Goal: Transaction & Acquisition: Purchase product/service

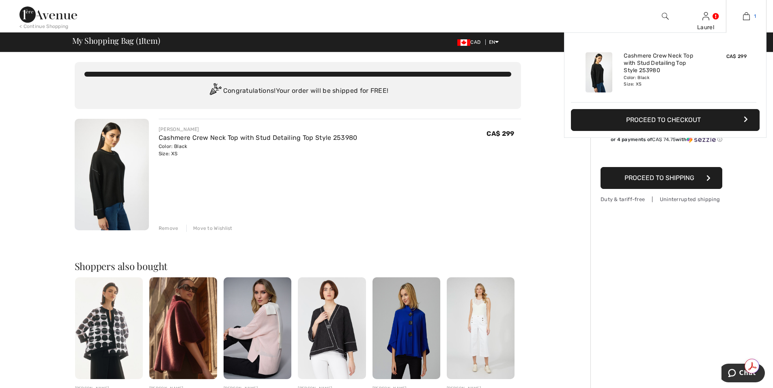
click at [749, 18] on img at bounding box center [746, 16] width 7 height 10
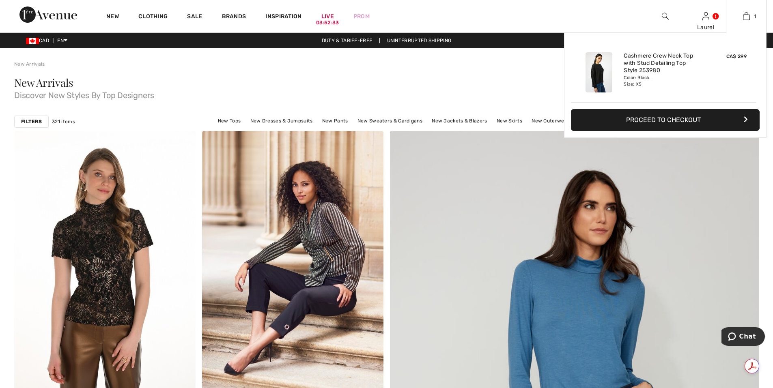
click at [655, 123] on button "Proceed to Checkout" at bounding box center [665, 120] width 189 height 22
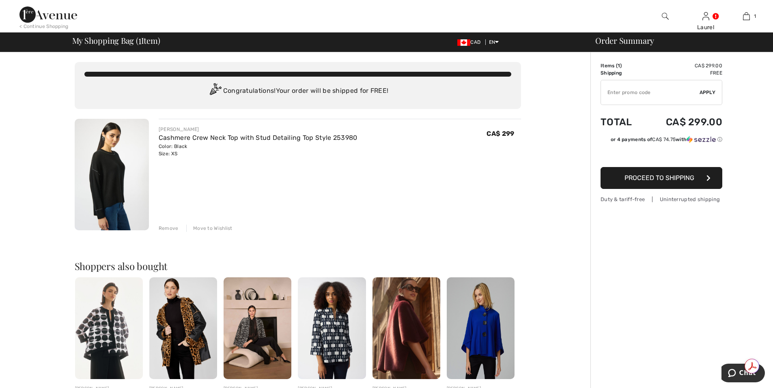
click at [165, 228] on div "Remove" at bounding box center [169, 228] width 20 height 7
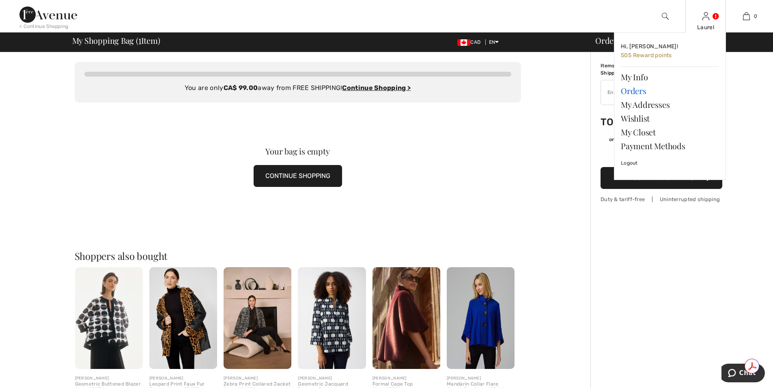
click at [646, 90] on link "Orders" at bounding box center [669, 91] width 98 height 14
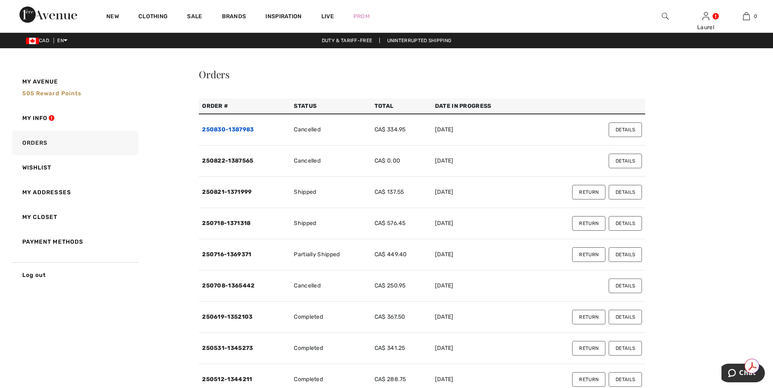
click at [251, 130] on link "250830-1387983" at bounding box center [228, 129] width 52 height 7
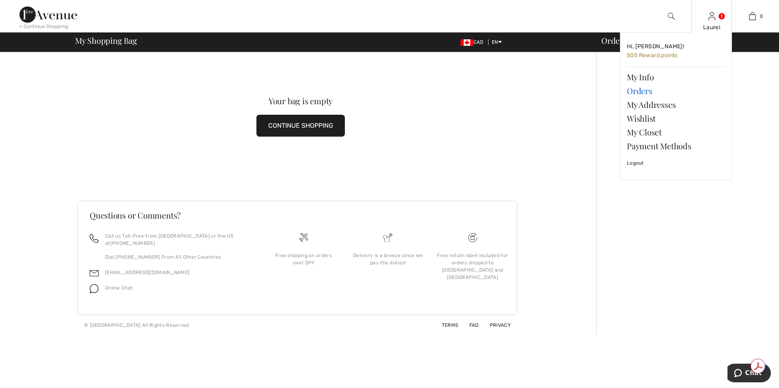
click at [644, 92] on link "Orders" at bounding box center [676, 91] width 98 height 14
click at [643, 92] on link "Orders" at bounding box center [676, 91] width 98 height 14
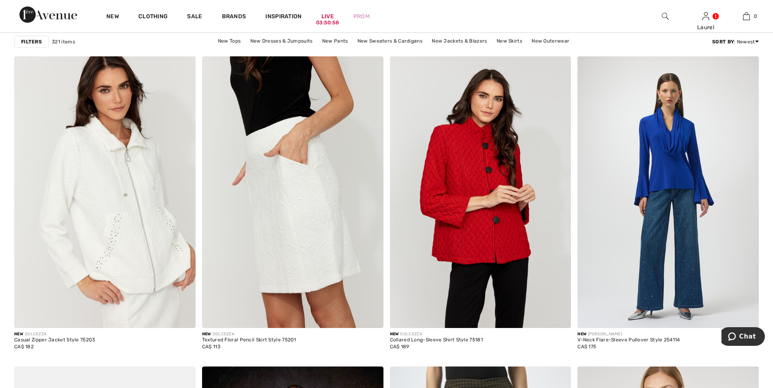
scroll to position [1744, 0]
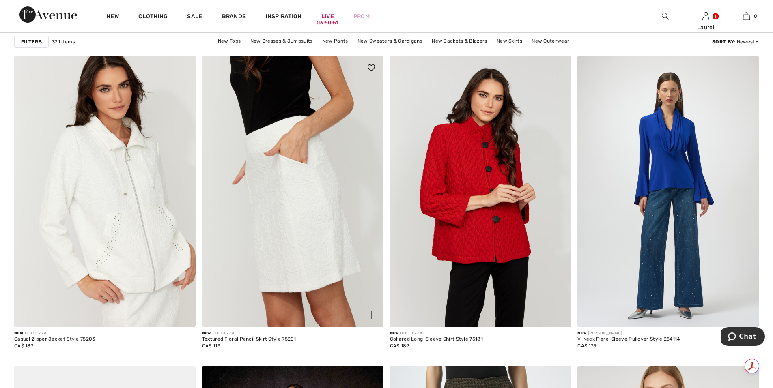
click at [307, 261] on img at bounding box center [292, 192] width 181 height 272
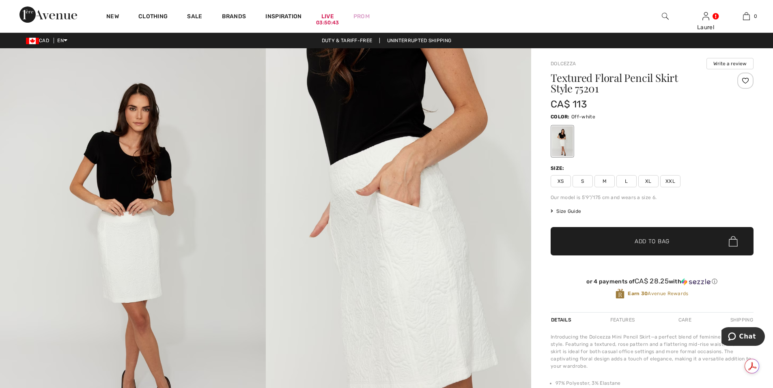
click at [560, 181] on span "XS" at bounding box center [560, 181] width 20 height 12
click at [656, 242] on span "Add to Bag" at bounding box center [651, 241] width 35 height 9
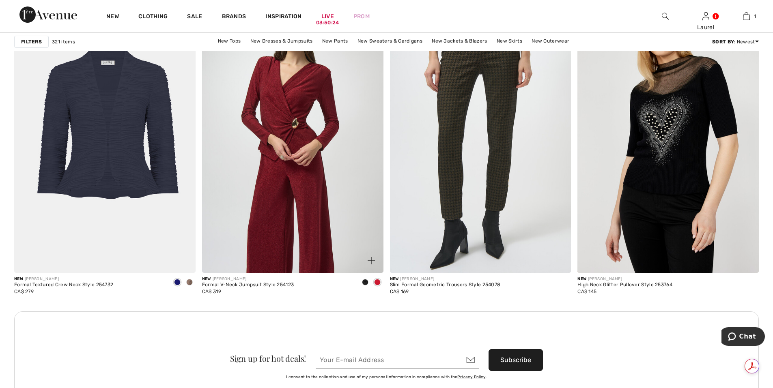
scroll to position [2109, 0]
click at [312, 251] on img at bounding box center [292, 137] width 181 height 272
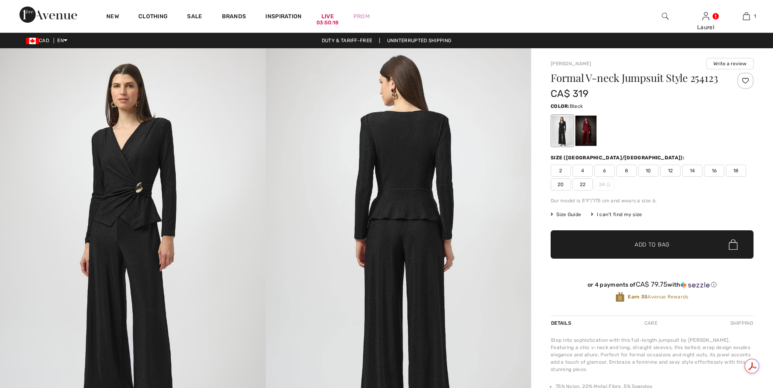
checkbox input "true"
click at [590, 133] on div at bounding box center [585, 131] width 21 height 30
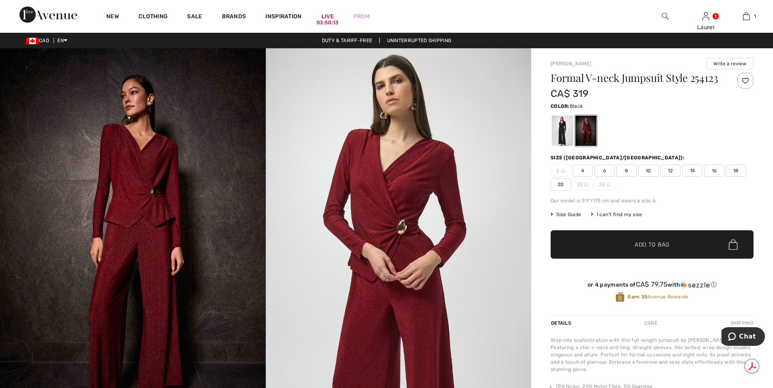
click at [554, 135] on div at bounding box center [562, 131] width 21 height 30
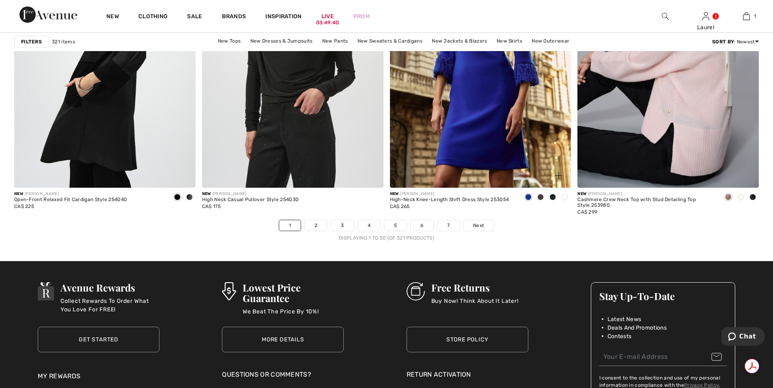
scroll to position [4623, 0]
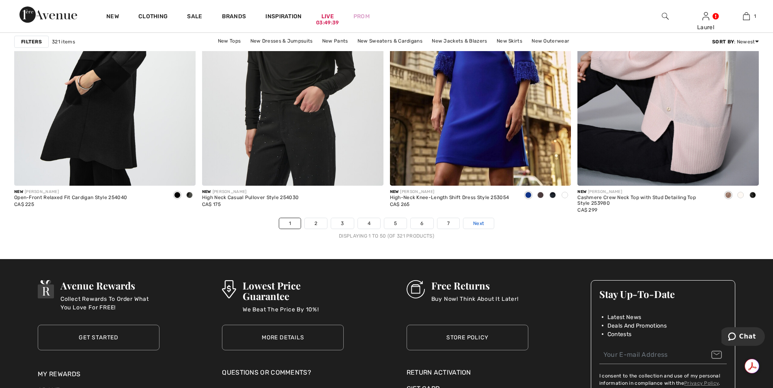
click at [485, 224] on link "Next" at bounding box center [478, 223] width 30 height 11
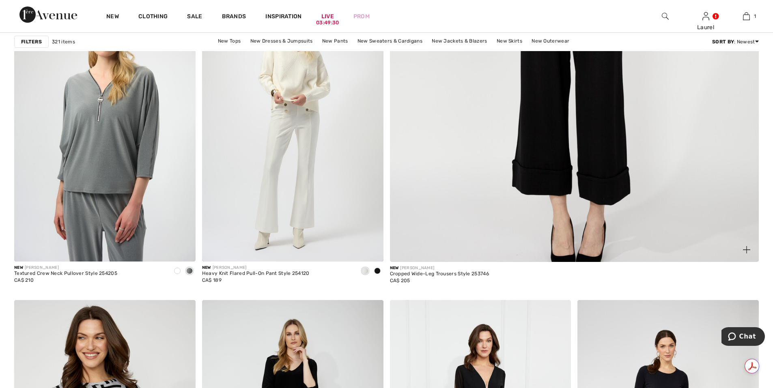
scroll to position [446, 0]
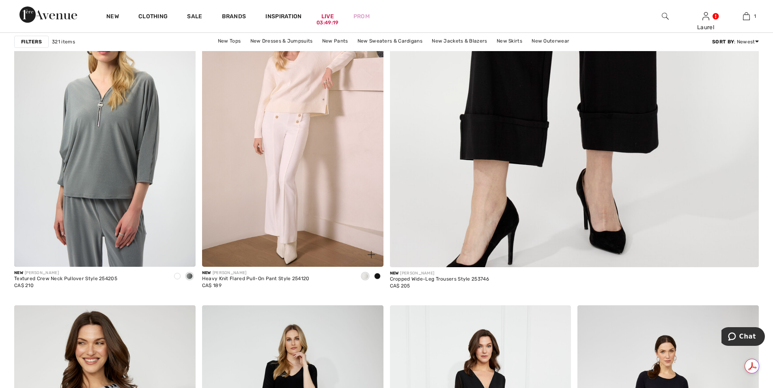
click at [286, 230] on img at bounding box center [292, 131] width 181 height 272
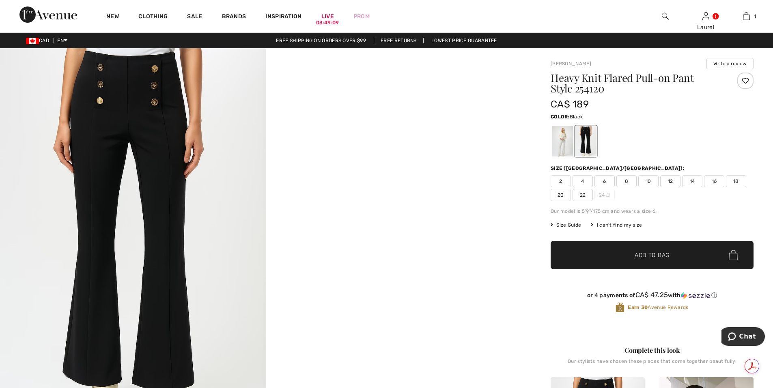
click at [554, 182] on span "2" at bounding box center [560, 181] width 20 height 12
click at [563, 134] on div at bounding box center [562, 141] width 21 height 30
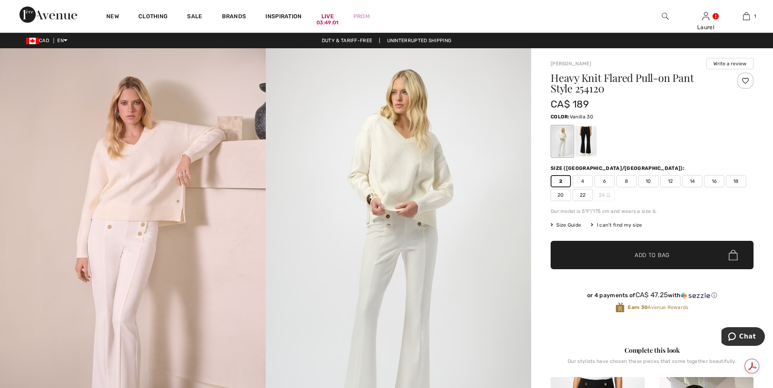
click at [640, 253] on span "Add to Bag" at bounding box center [651, 255] width 35 height 9
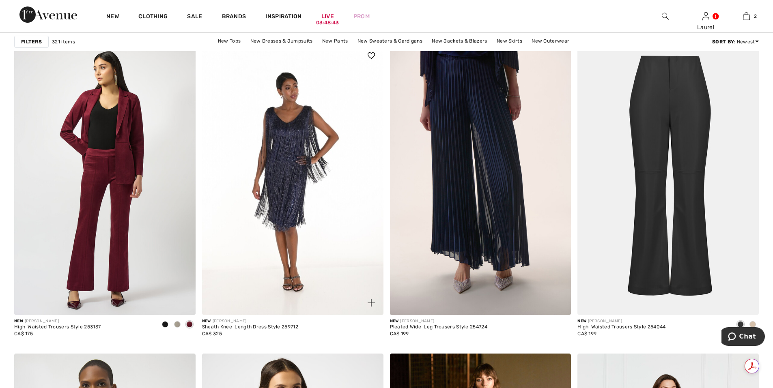
scroll to position [1460, 0]
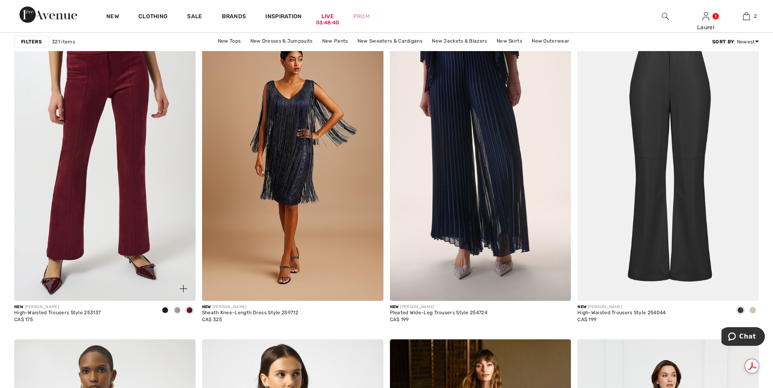
click at [114, 237] on img at bounding box center [104, 165] width 181 height 272
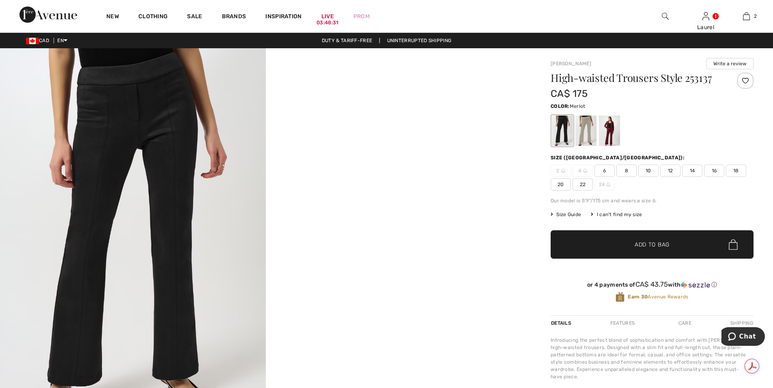
click at [609, 138] on div at bounding box center [609, 131] width 21 height 30
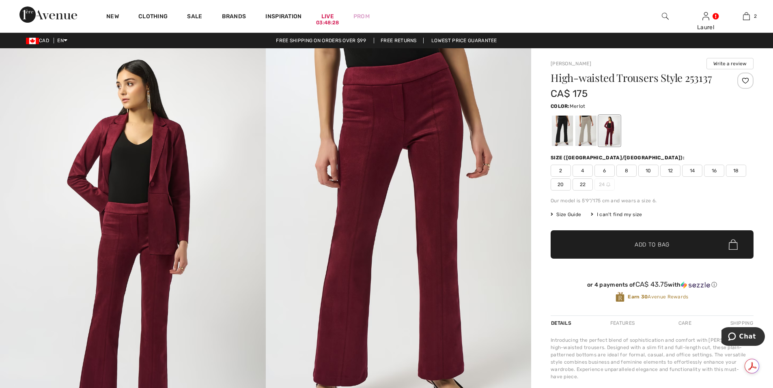
click at [559, 172] on span "2" at bounding box center [560, 171] width 20 height 12
click at [654, 247] on span "Add to Bag" at bounding box center [651, 244] width 35 height 9
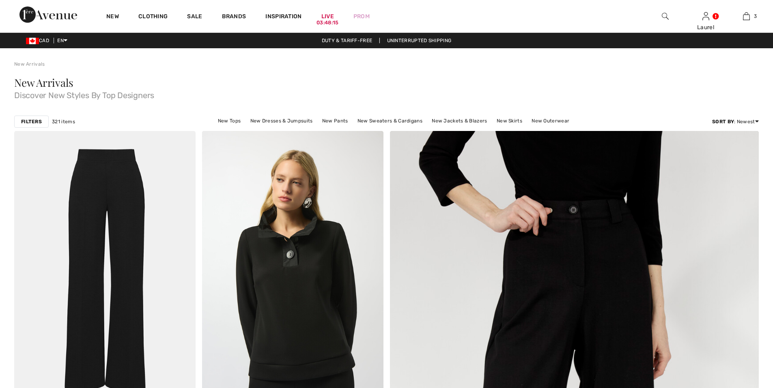
checkbox input "true"
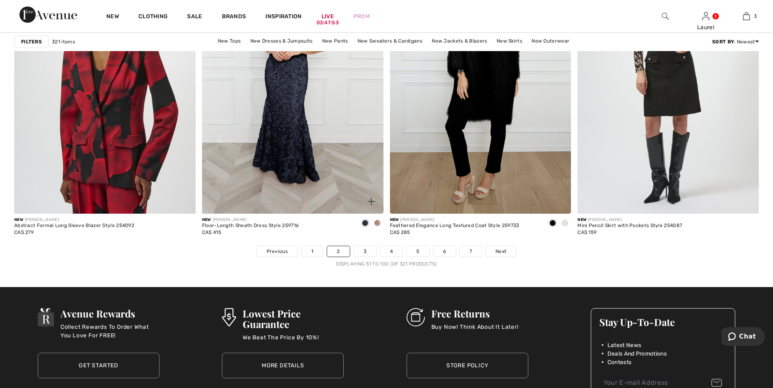
scroll to position [4704, 0]
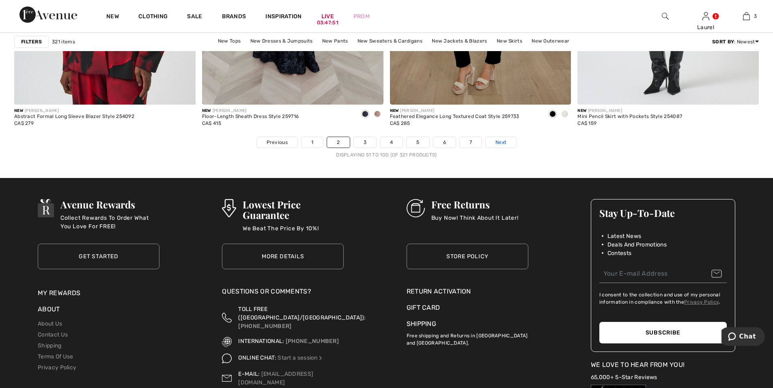
click at [495, 143] on span "Next" at bounding box center [500, 142] width 11 height 7
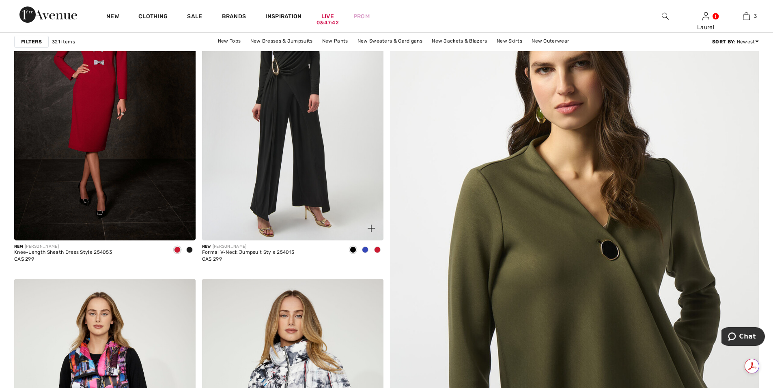
click at [378, 249] on span at bounding box center [377, 250] width 6 height 6
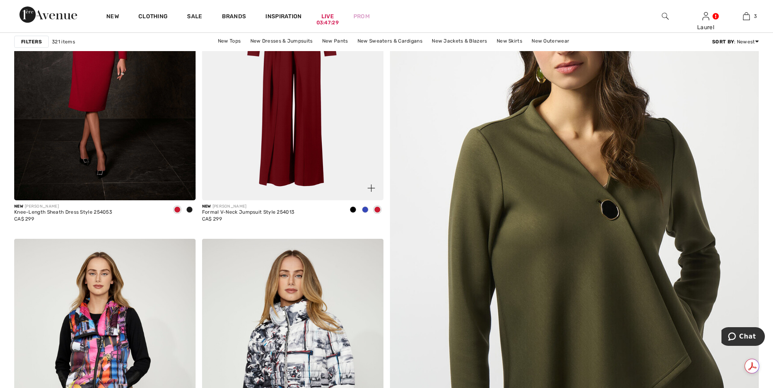
scroll to position [203, 0]
click at [277, 181] on img at bounding box center [292, 64] width 181 height 272
click at [277, 180] on img at bounding box center [292, 64] width 181 height 272
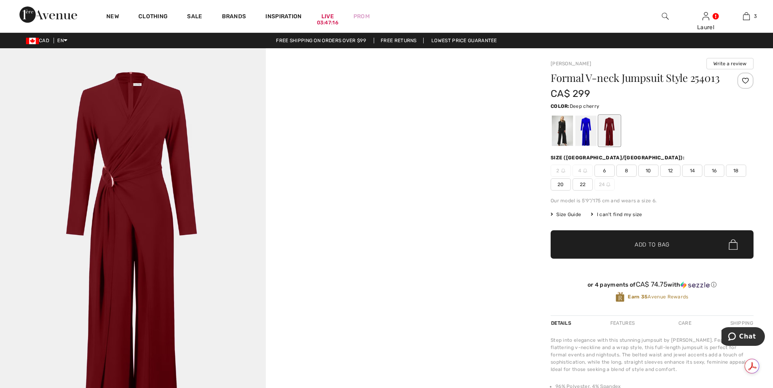
click at [606, 146] on div at bounding box center [609, 131] width 21 height 30
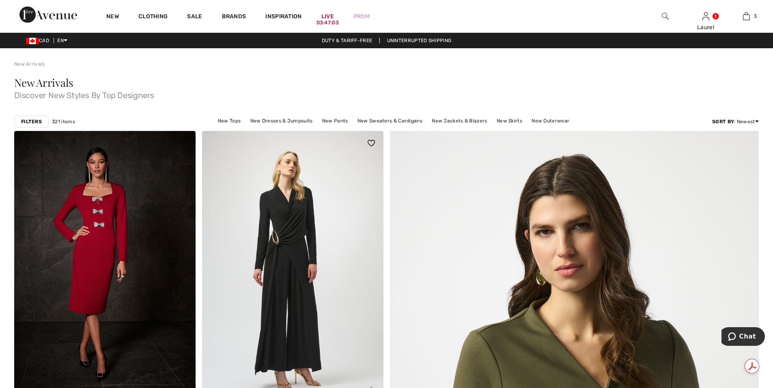
click at [275, 313] on img at bounding box center [292, 267] width 181 height 272
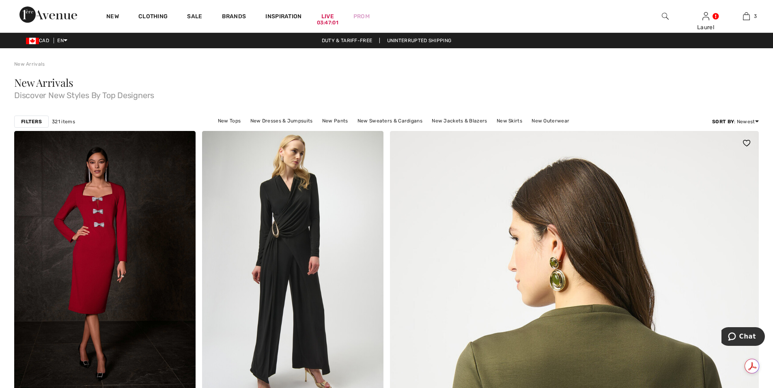
scroll to position [60, 0]
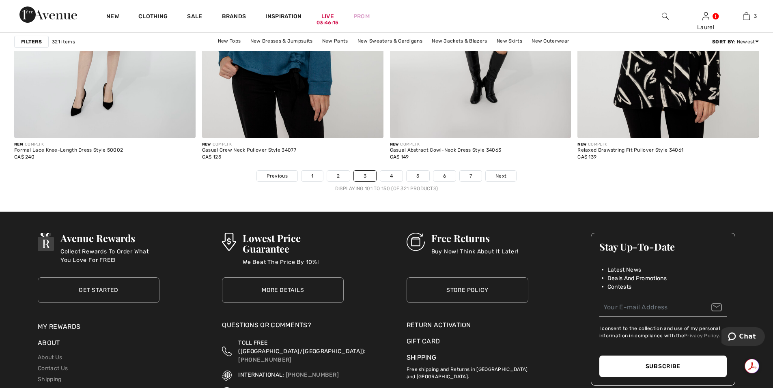
scroll to position [4681, 0]
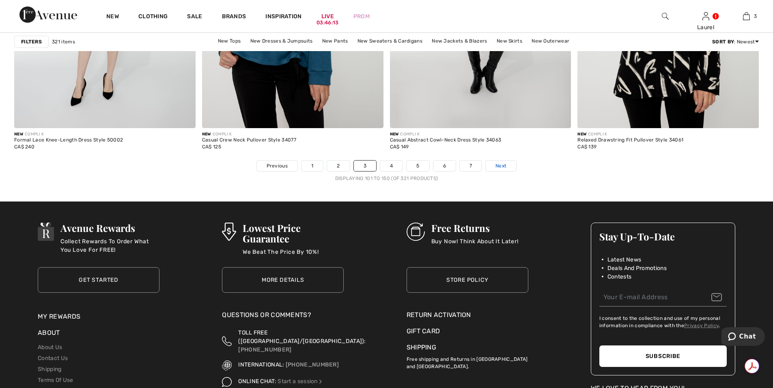
click at [504, 170] on span "Next" at bounding box center [500, 165] width 11 height 7
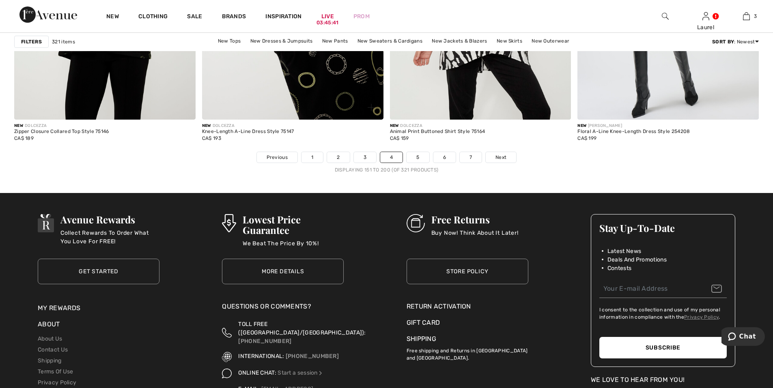
scroll to position [4745, 0]
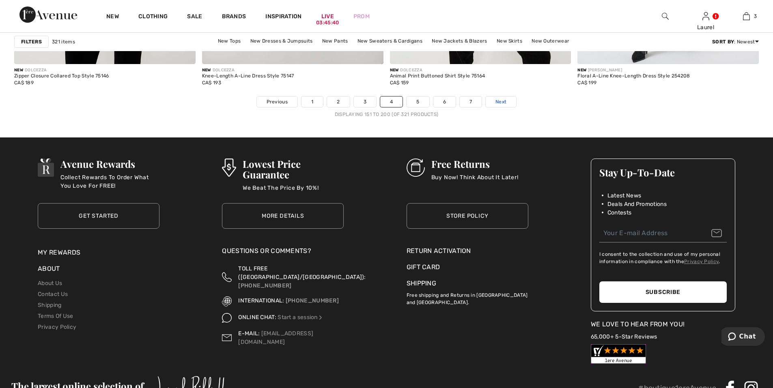
click at [497, 98] on span "Next" at bounding box center [500, 101] width 11 height 7
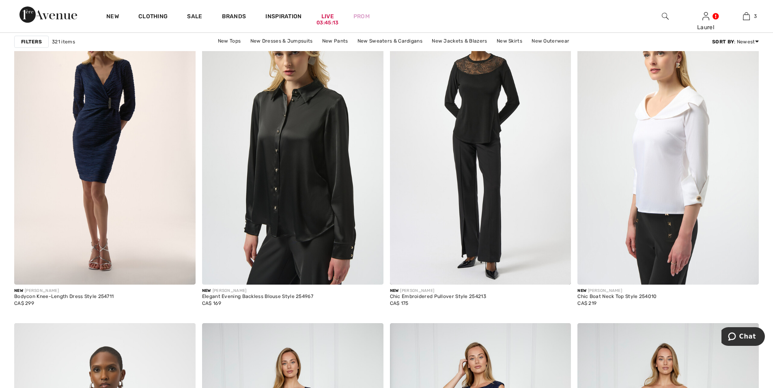
scroll to position [3934, 0]
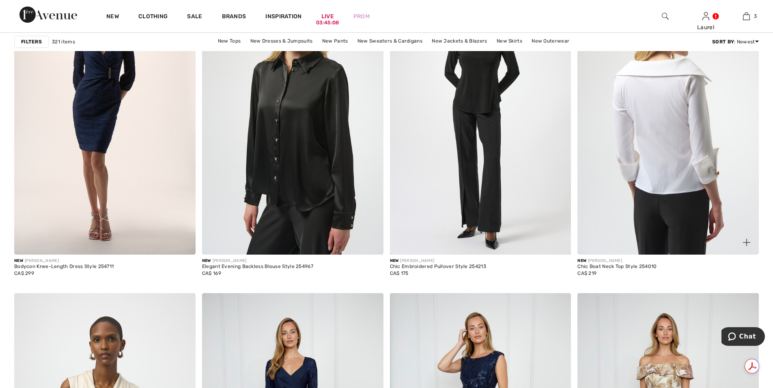
click at [654, 233] on img at bounding box center [667, 119] width 181 height 272
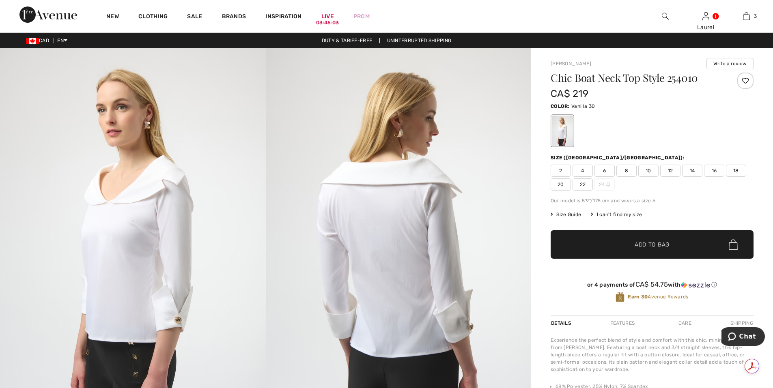
click at [560, 172] on span "2" at bounding box center [560, 171] width 20 height 12
click at [640, 243] on span "Add to Bag" at bounding box center [651, 244] width 35 height 9
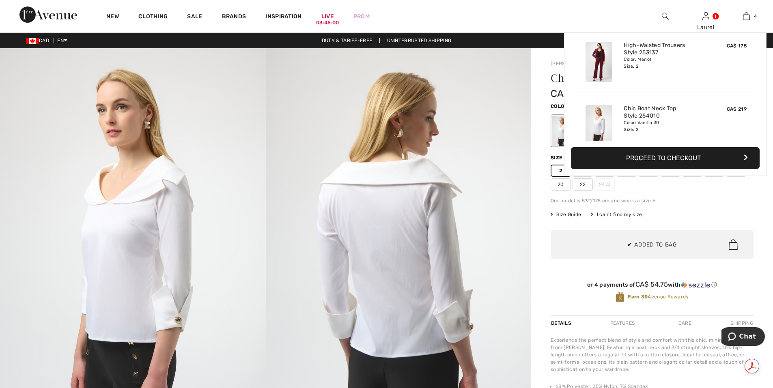
scroll to position [152, 0]
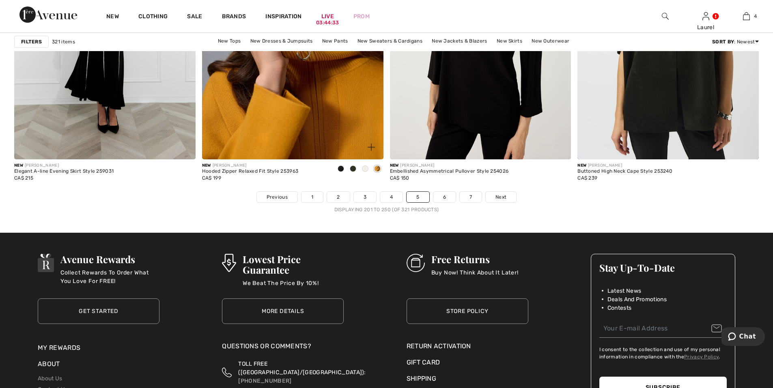
scroll to position [4664, 0]
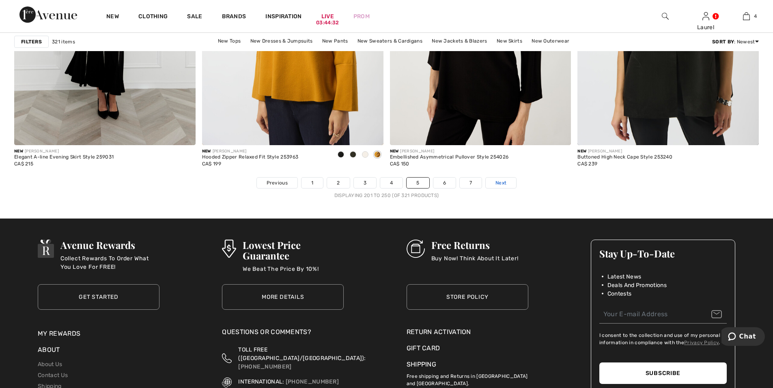
click at [501, 182] on span "Next" at bounding box center [500, 182] width 11 height 7
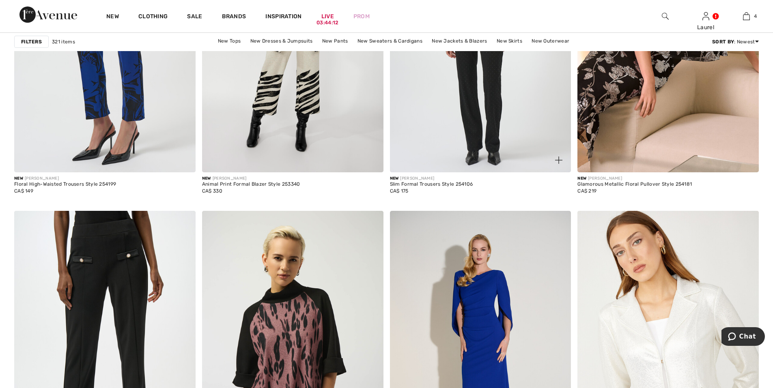
scroll to position [1865, 0]
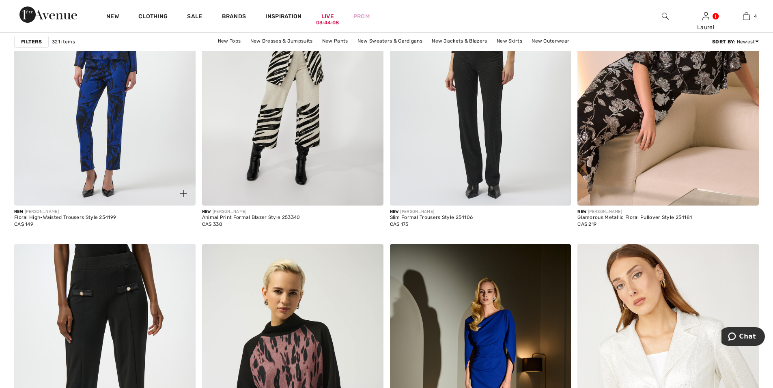
click at [109, 157] on img at bounding box center [104, 70] width 181 height 272
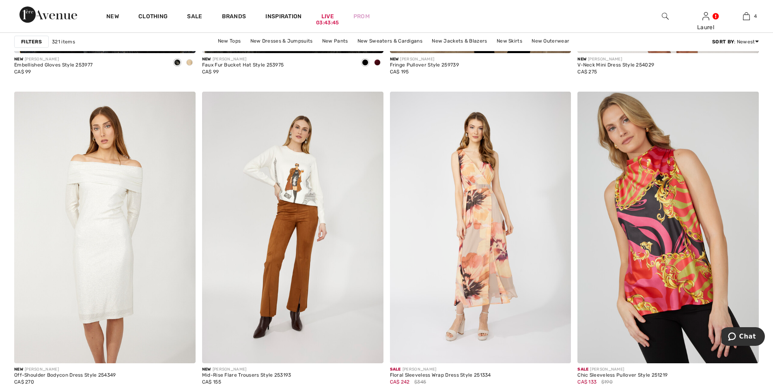
scroll to position [4137, 0]
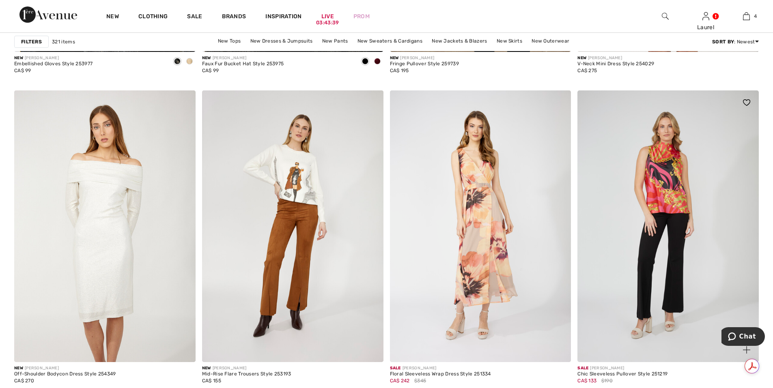
click at [655, 277] on img at bounding box center [667, 226] width 181 height 272
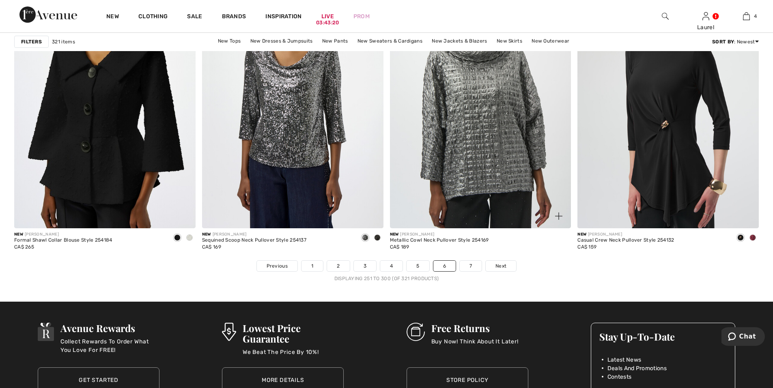
scroll to position [4623, 0]
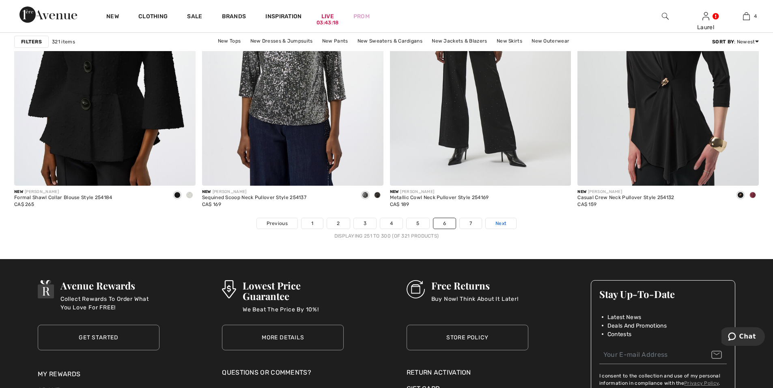
click at [501, 225] on span "Next" at bounding box center [500, 223] width 11 height 7
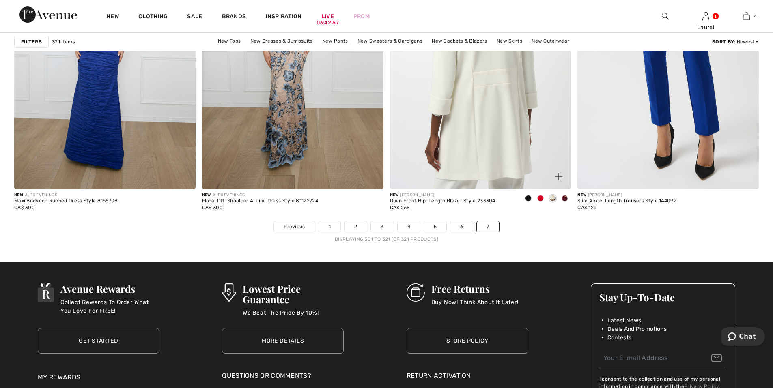
scroll to position [1906, 0]
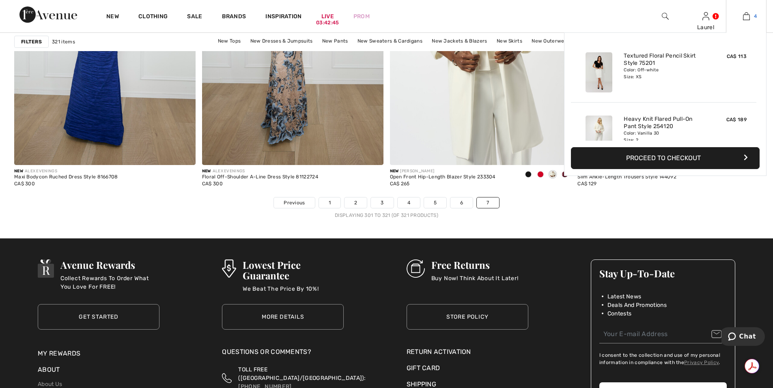
click at [747, 18] on img at bounding box center [746, 16] width 7 height 10
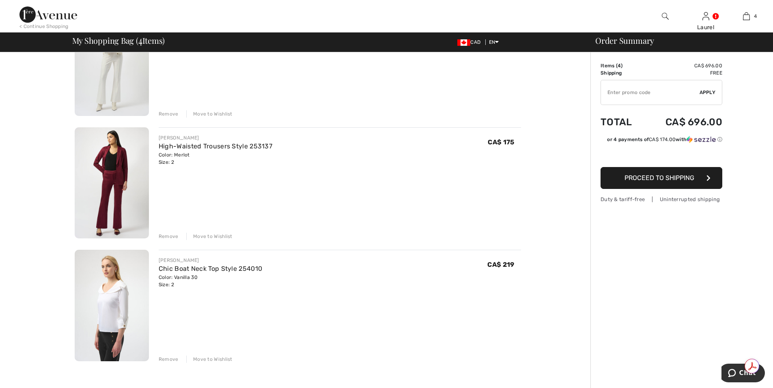
scroll to position [243, 0]
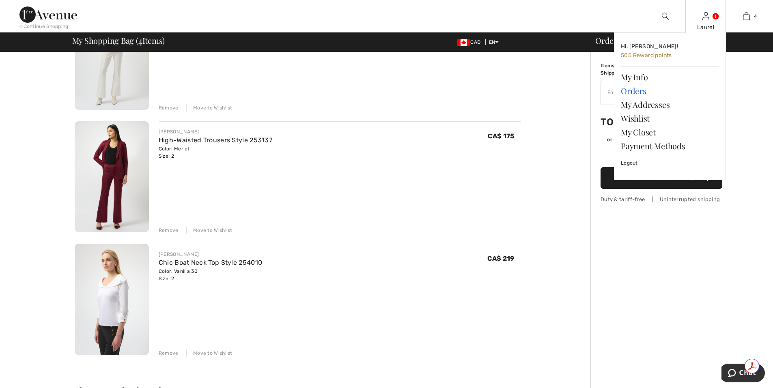
click at [625, 94] on link "Orders" at bounding box center [669, 91] width 98 height 14
